Goal: Information Seeking & Learning: Learn about a topic

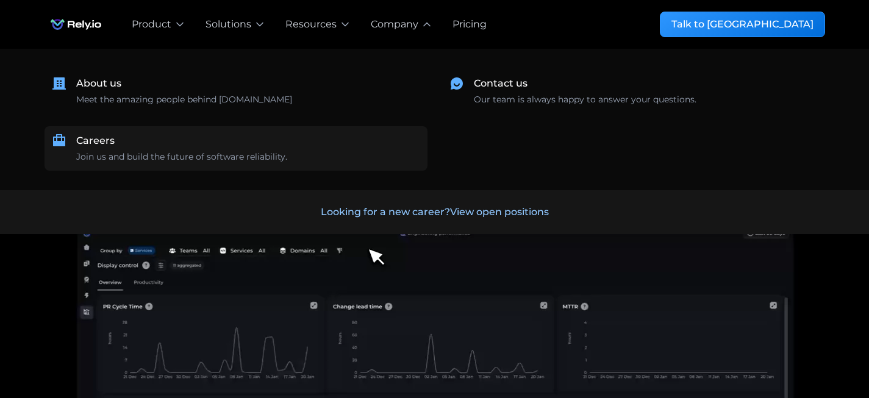
click at [105, 130] on link "Careers Join us and build the future of software reliability." at bounding box center [235, 148] width 383 height 44
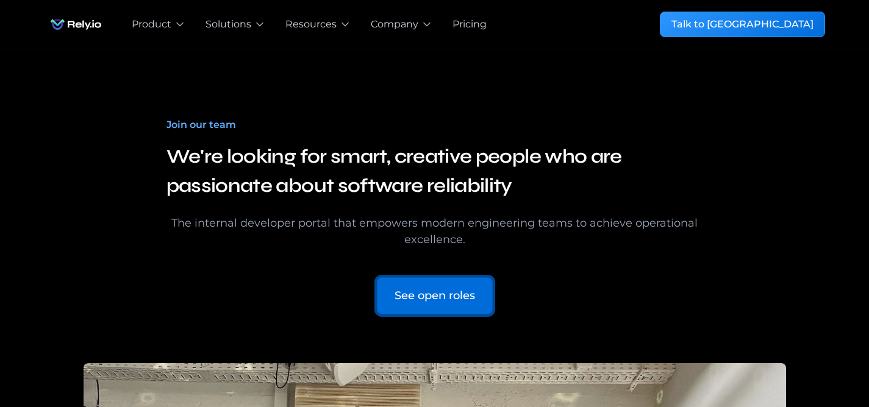
click at [418, 297] on div "See open roles" at bounding box center [434, 296] width 80 height 16
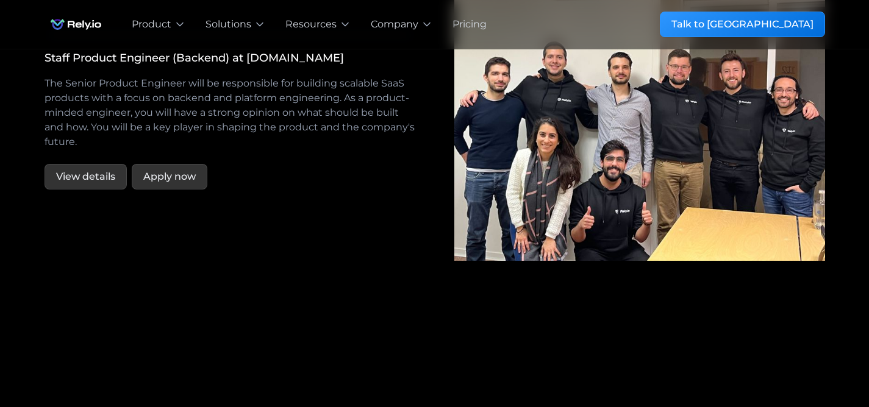
scroll to position [2284, 0]
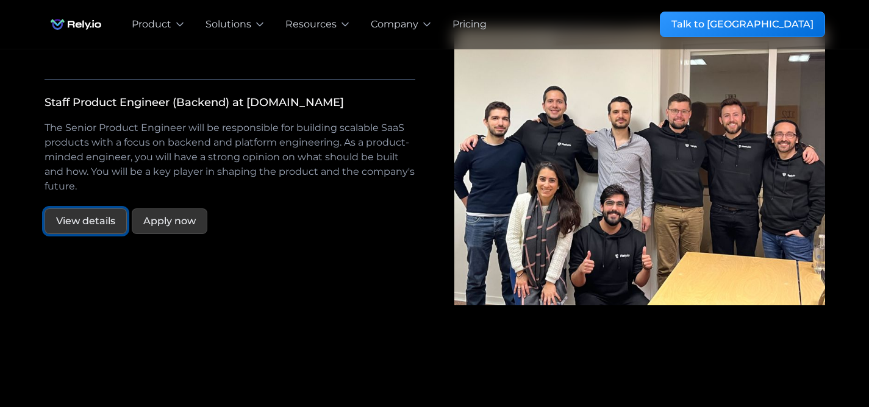
click at [71, 208] on link "View details" at bounding box center [85, 221] width 82 height 26
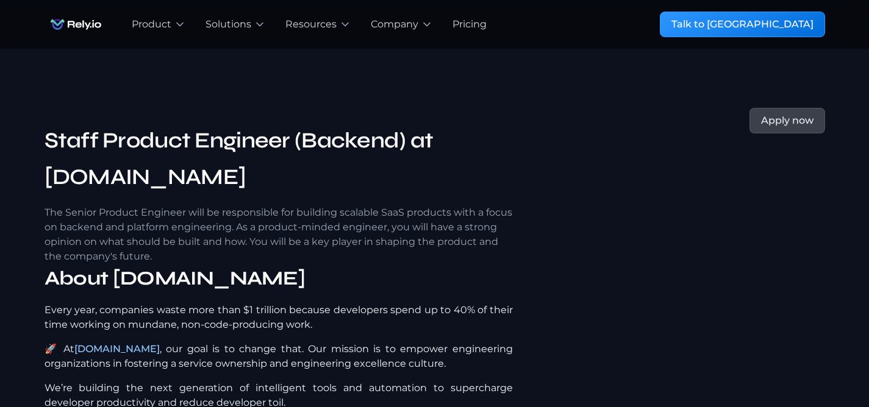
click at [126, 205] on p "The Senior Product Engineer will be responsible for building scalable SaaS prod…" at bounding box center [278, 234] width 468 height 59
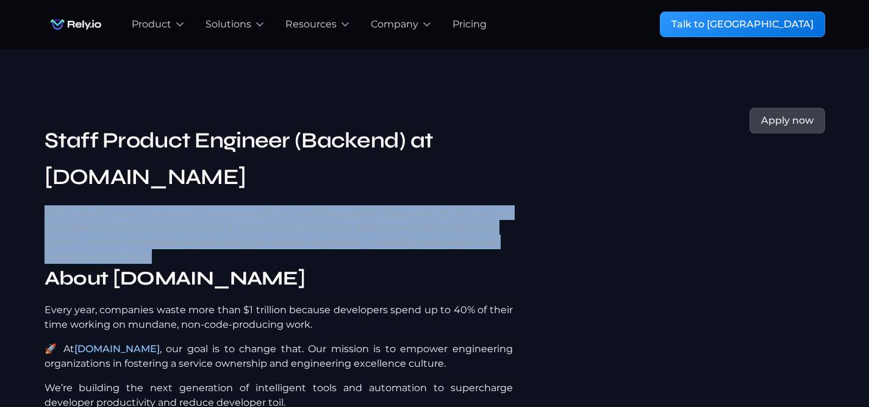
click at [149, 218] on p "The Senior Product Engineer will be responsible for building scalable SaaS prod…" at bounding box center [278, 234] width 468 height 59
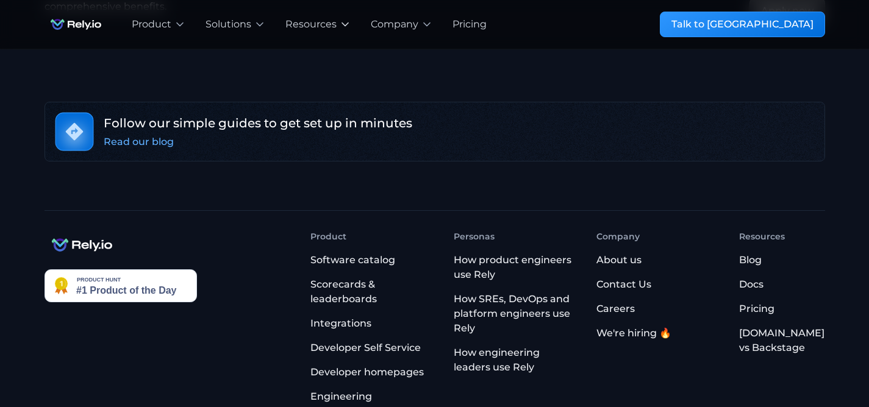
scroll to position [3152, 0]
